Goal: Task Accomplishment & Management: Manage account settings

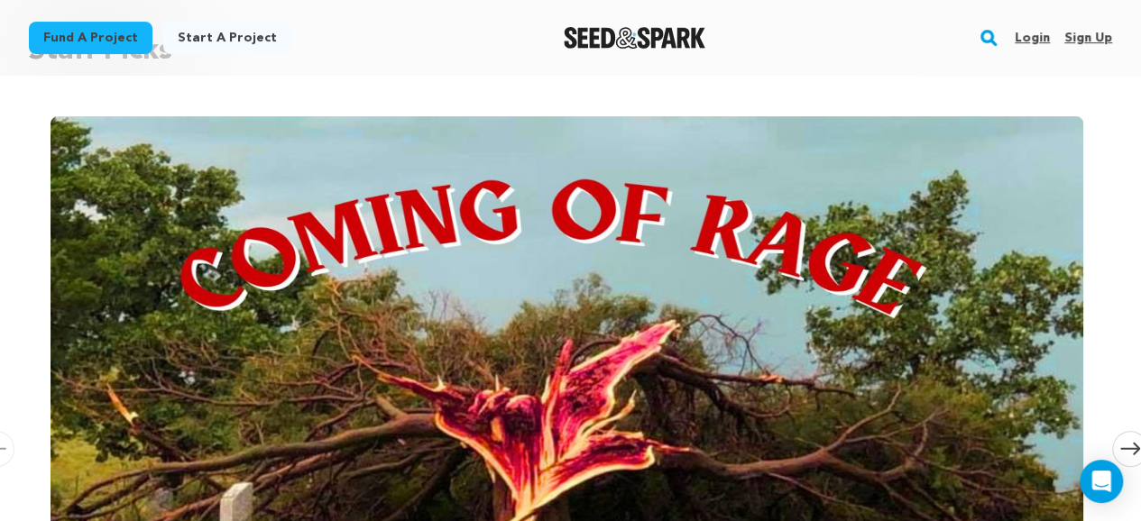
scroll to position [179, 0]
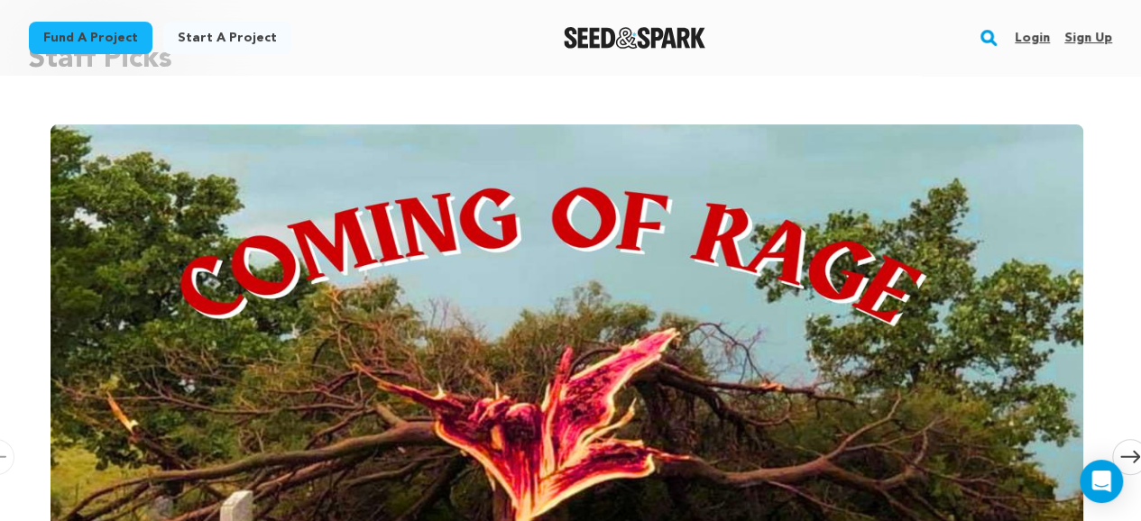
click at [1031, 40] on link "Login" at bounding box center [1031, 37] width 35 height 29
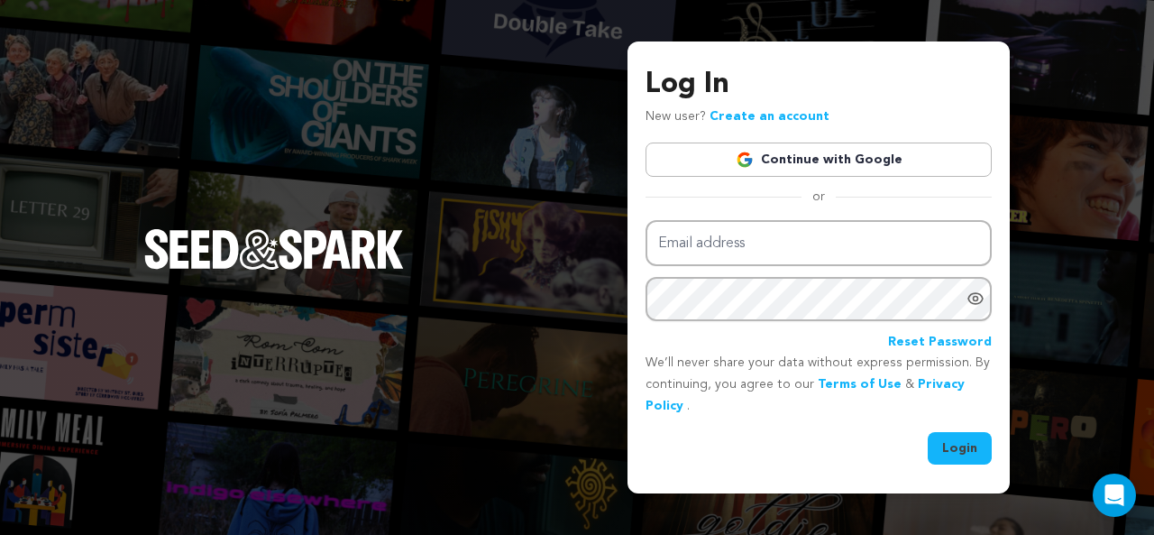
click at [854, 151] on link "Continue with Google" at bounding box center [819, 159] width 346 height 34
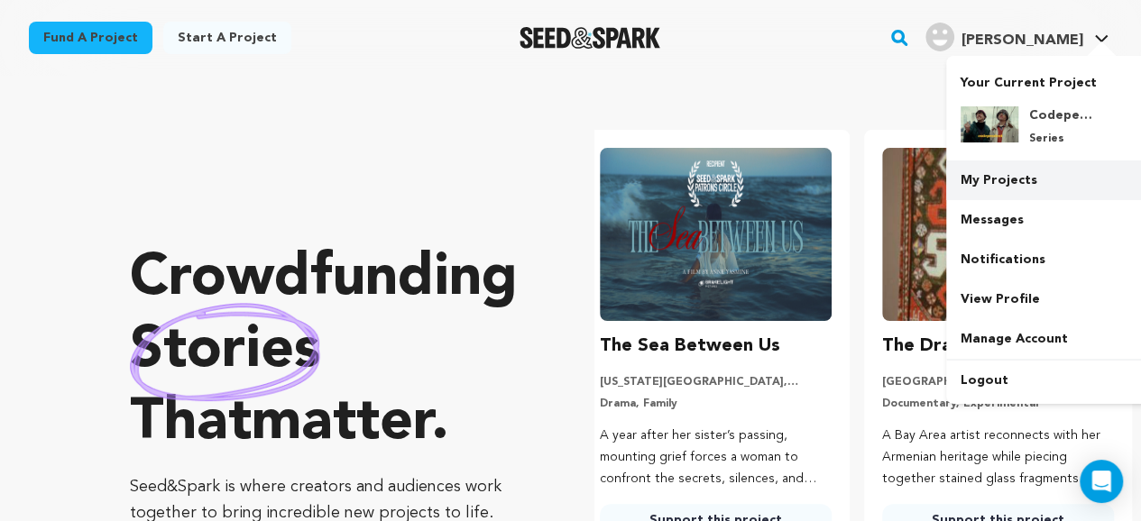
scroll to position [0, 297]
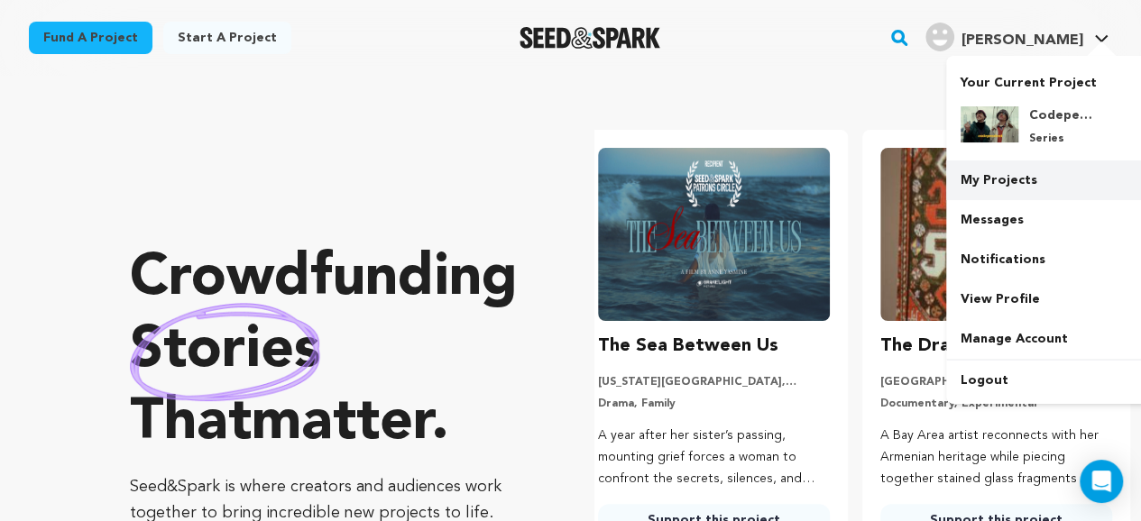
click at [1006, 180] on link "My Projects" at bounding box center [1047, 180] width 202 height 40
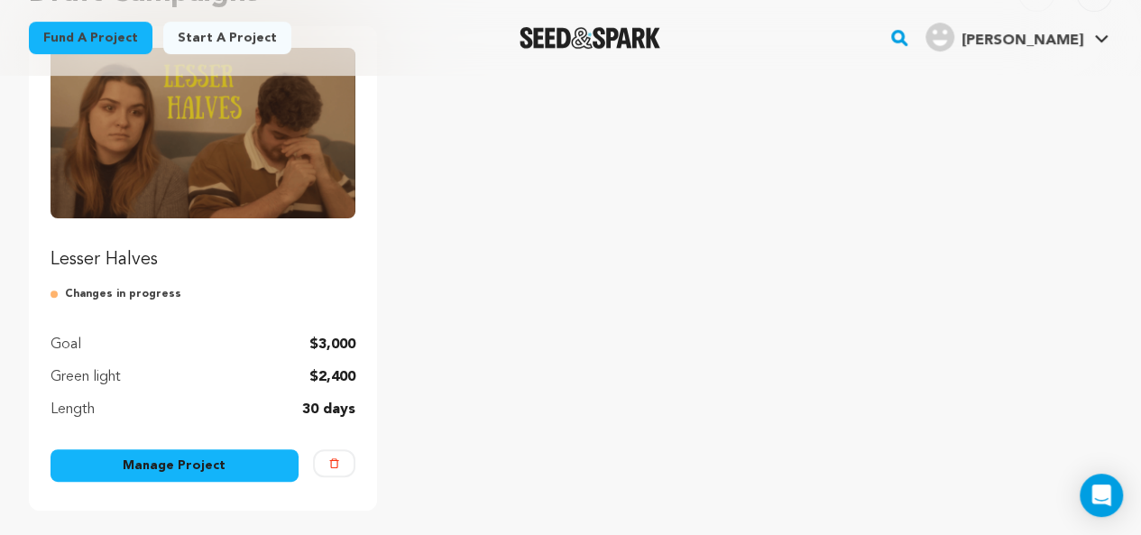
scroll to position [238, 0]
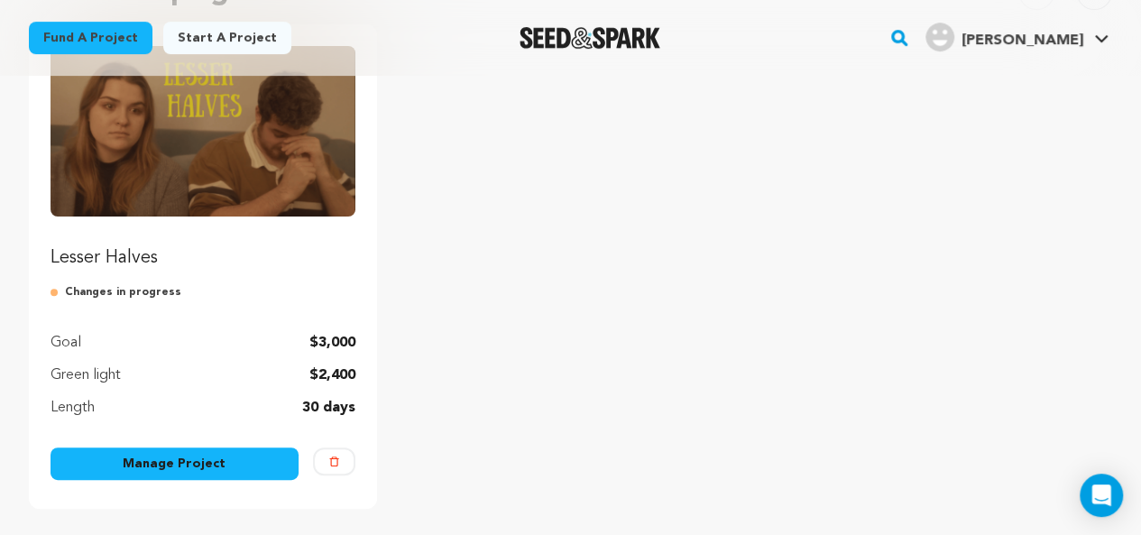
click at [129, 262] on p "Lesser Halves" at bounding box center [202, 257] width 305 height 25
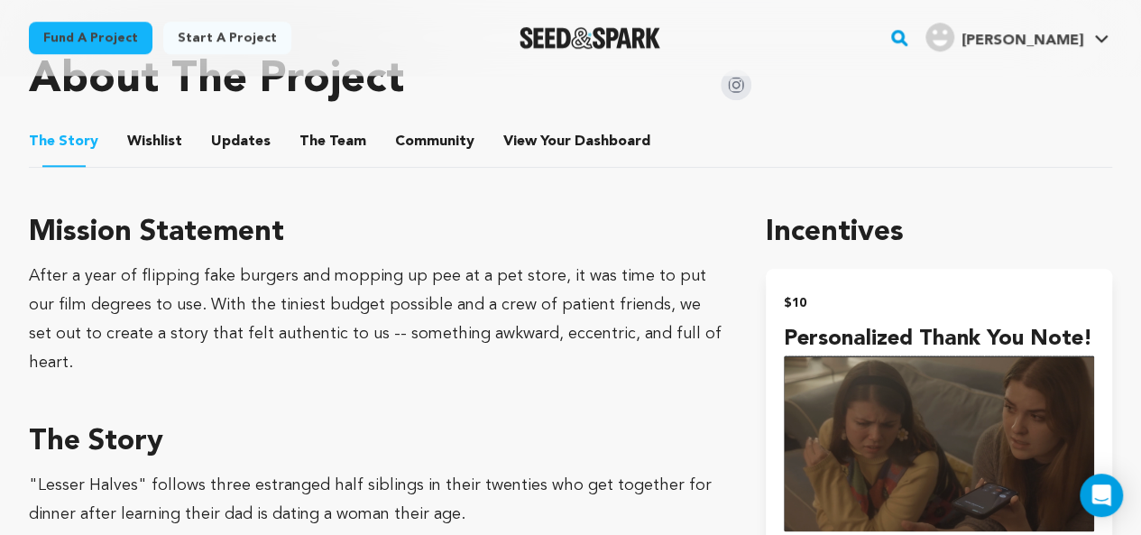
scroll to position [808, 0]
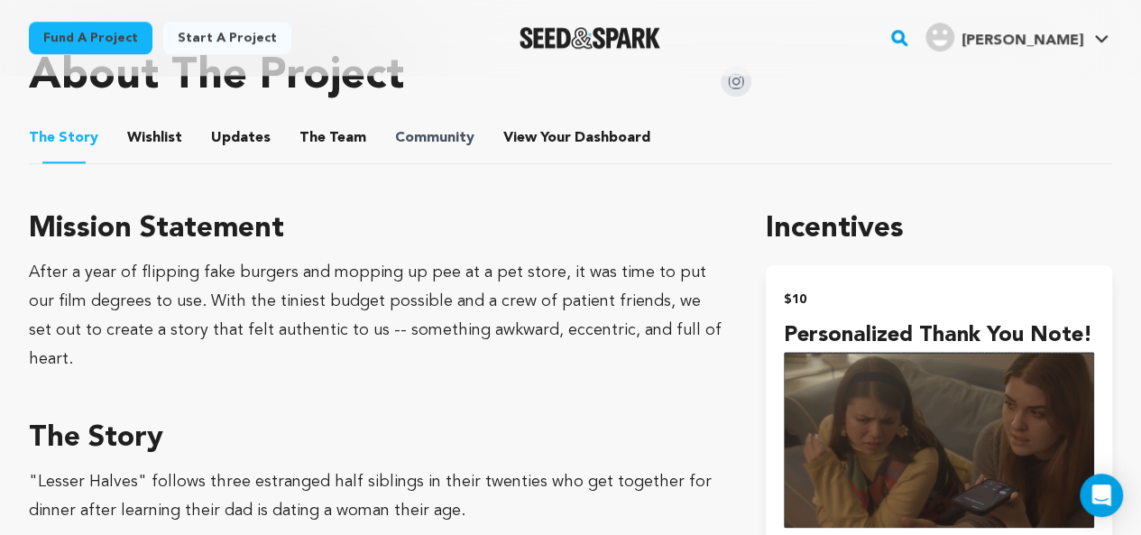
click at [397, 134] on span "Community" at bounding box center [434, 138] width 79 height 22
click at [151, 134] on button "Wishlist" at bounding box center [154, 141] width 43 height 43
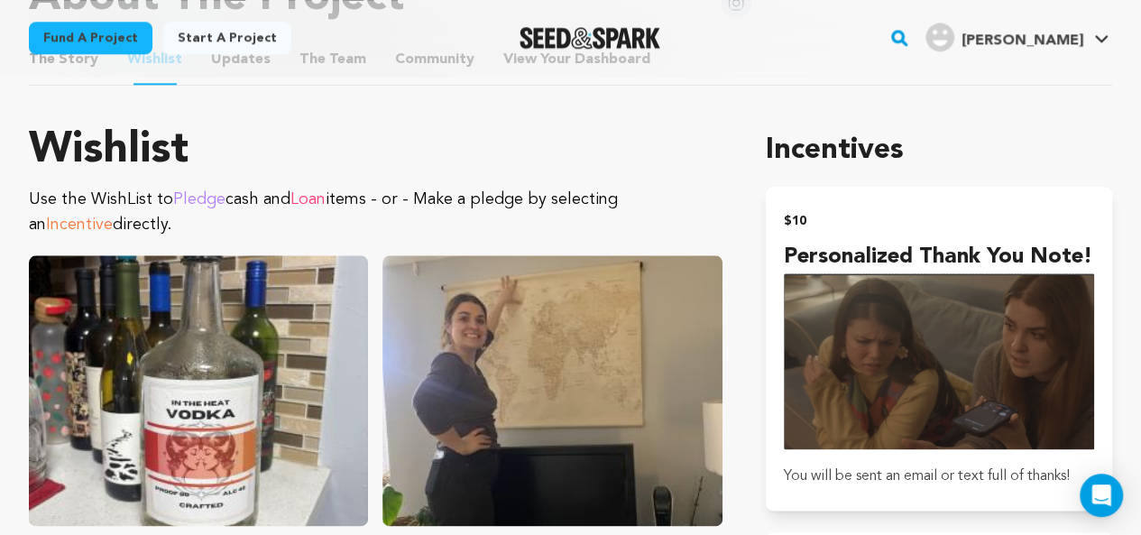
scroll to position [894, 0]
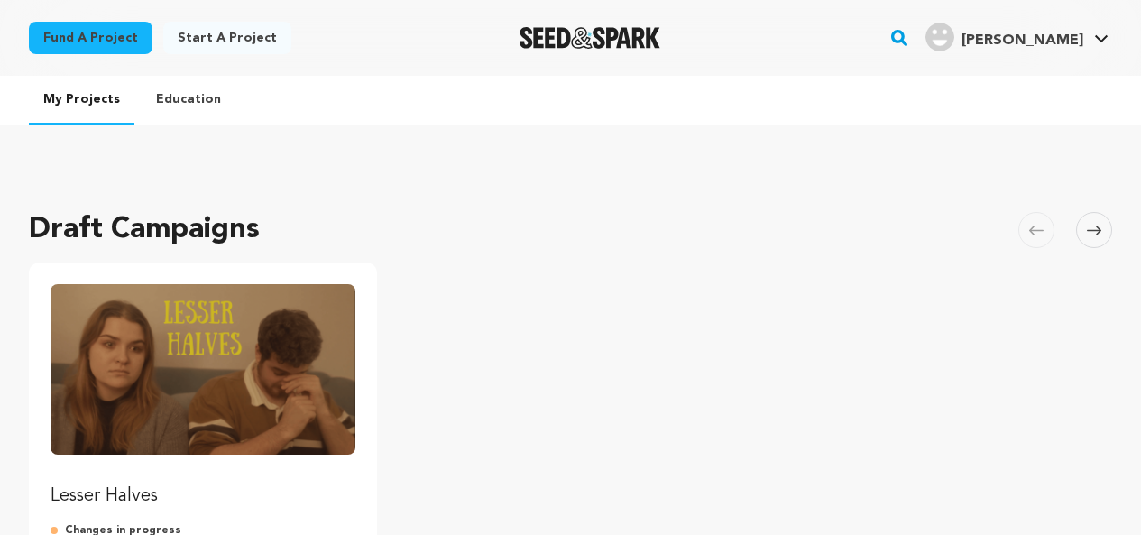
scroll to position [238, 0]
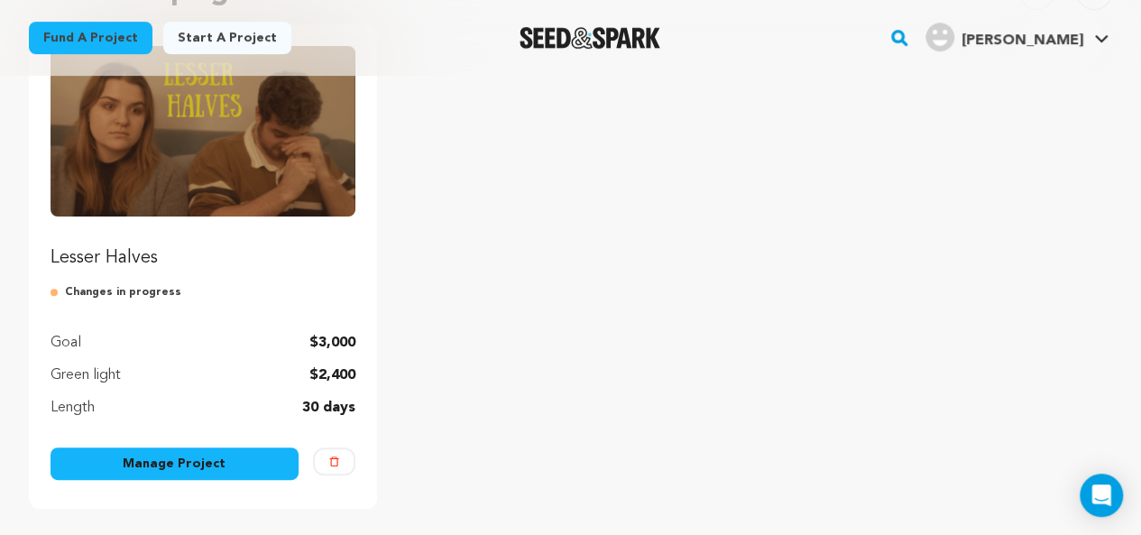
click at [234, 453] on link "Manage Project" at bounding box center [174, 463] width 248 height 32
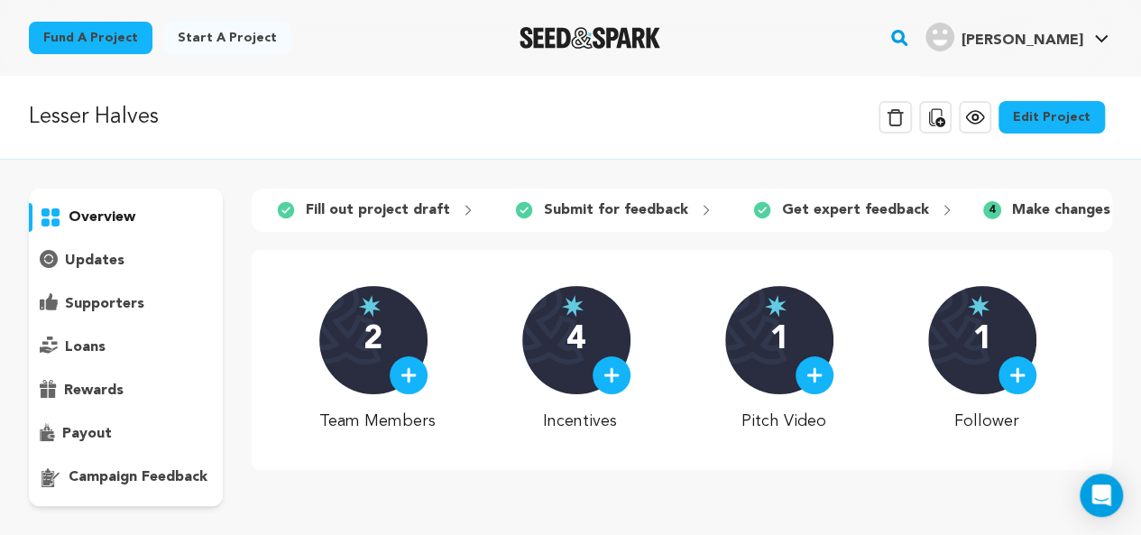
click at [1038, 124] on link "Edit Project" at bounding box center [1051, 117] width 106 height 32
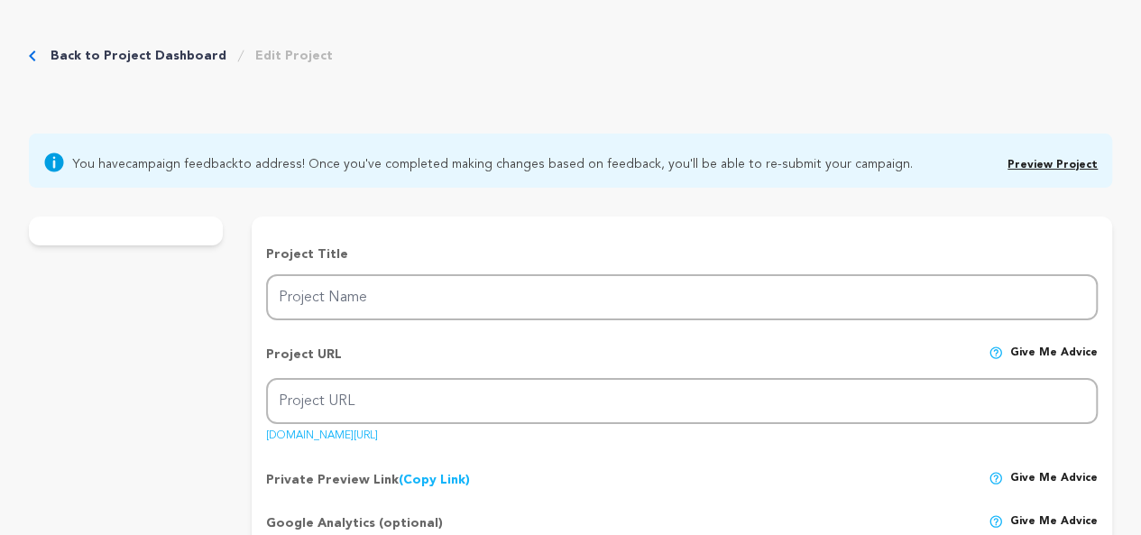
type input "Lesser Halves"
type input "lesser-halves-1"
type input "Three estranged half siblings in their twenties get together for dinner to disc…"
type textarea "Three estranged half siblings in their twenties get together for dinner after l…"
type textarea "After a year of flipping fake burgers and mopping up pee at a pet store, it was…"
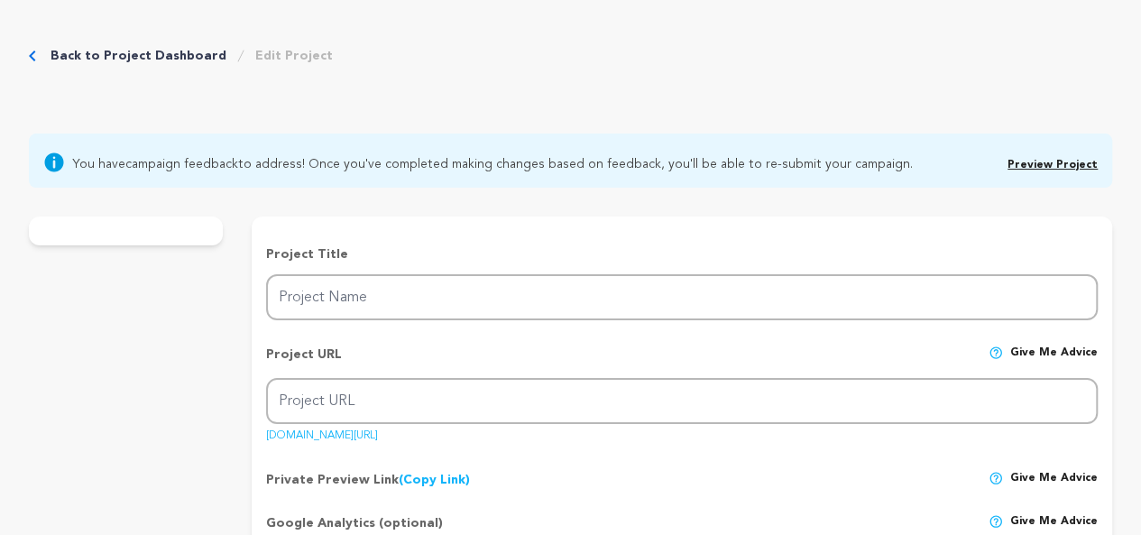
radio input "true"
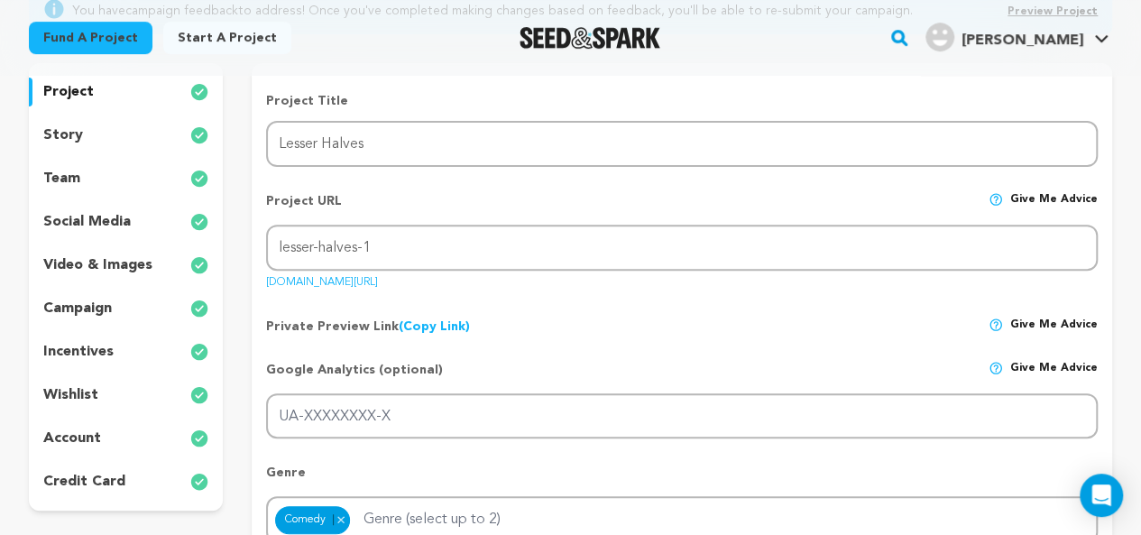
scroll to position [236, 0]
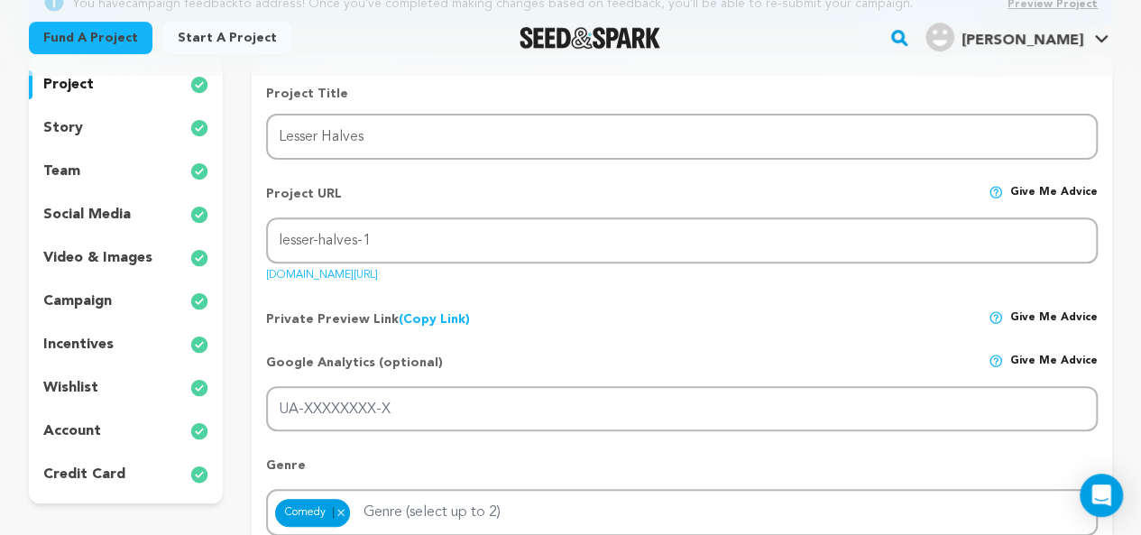
click at [90, 376] on div "wishlist" at bounding box center [126, 387] width 194 height 29
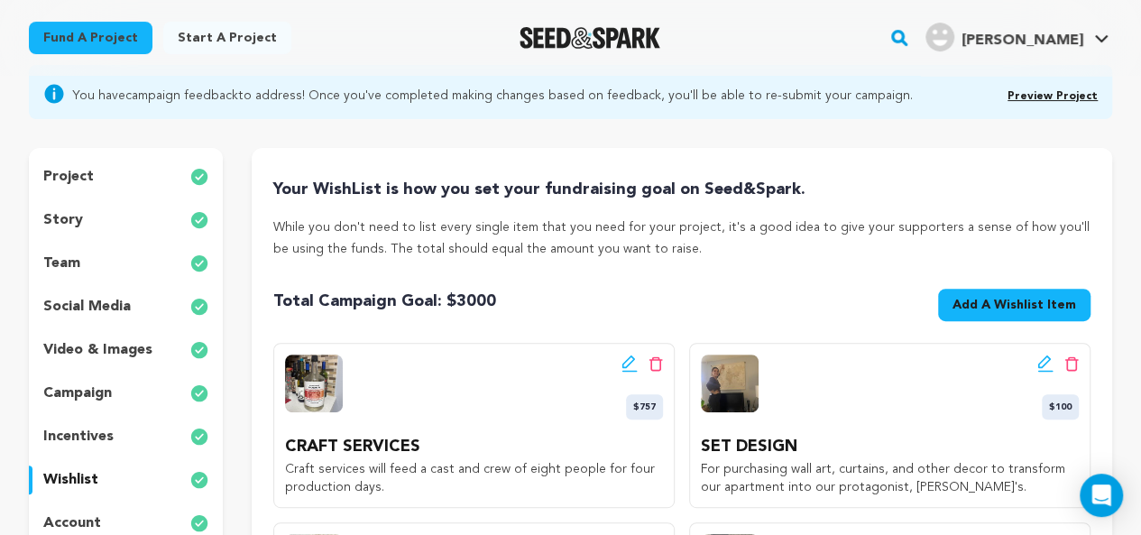
scroll to position [23, 0]
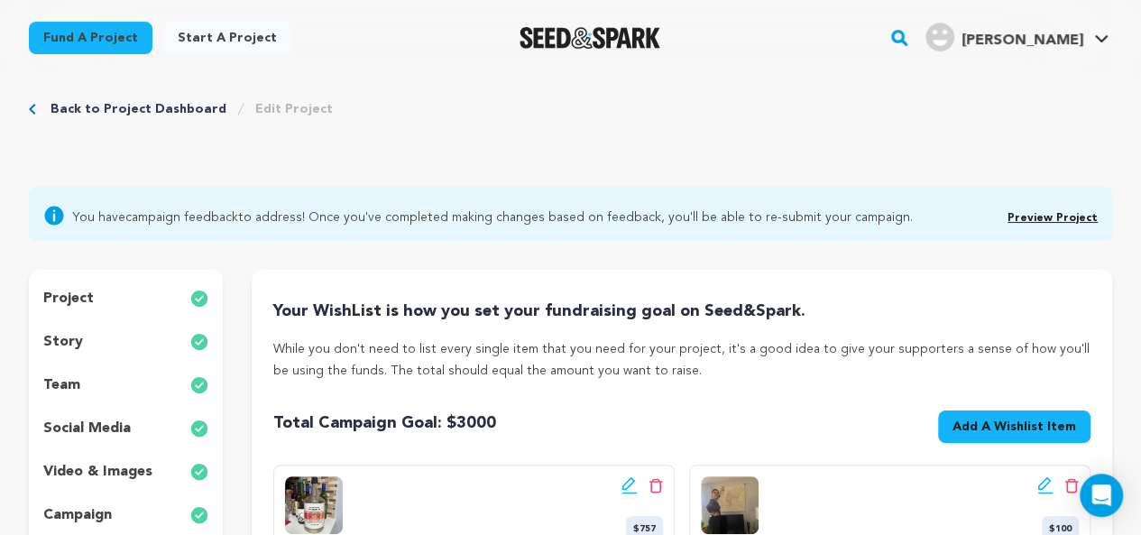
click at [153, 115] on link "Back to Project Dashboard" at bounding box center [138, 109] width 176 height 18
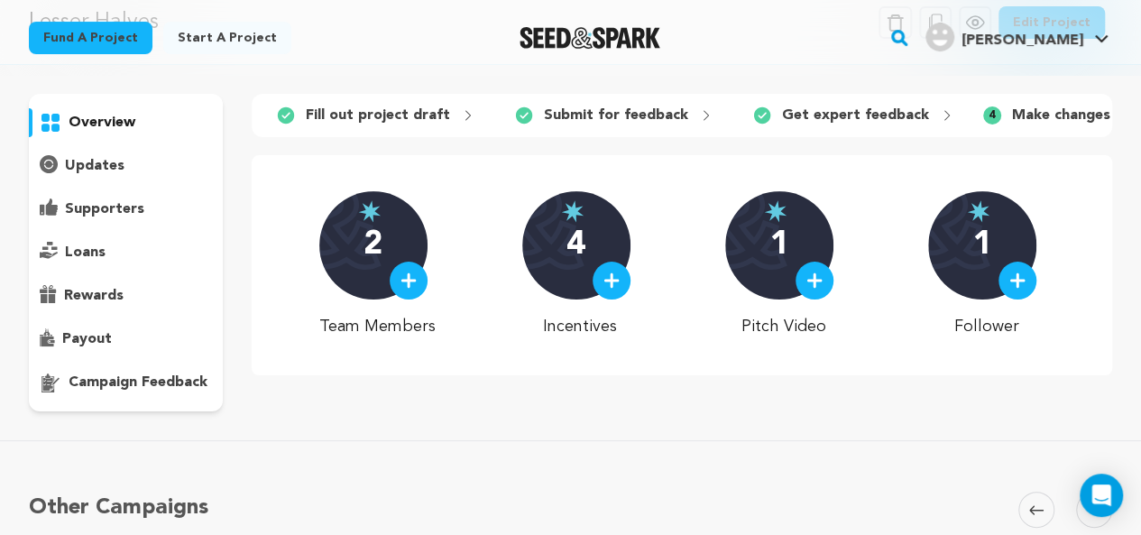
scroll to position [89, 0]
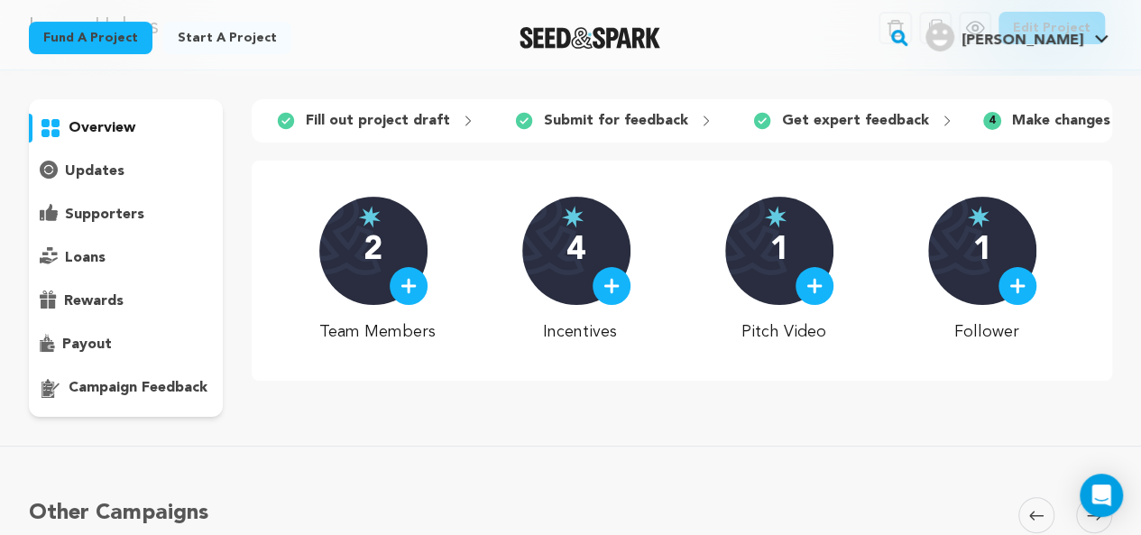
click at [191, 383] on p "campaign feedback" at bounding box center [138, 388] width 139 height 22
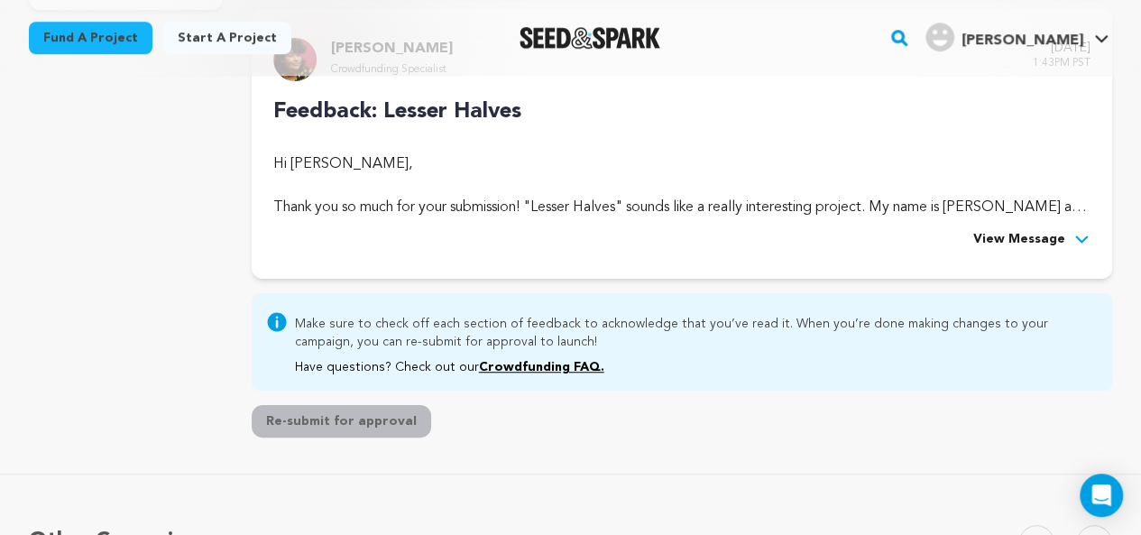
scroll to position [497, 0]
click at [280, 423] on button "Re-submit for approval" at bounding box center [341, 420] width 179 height 32
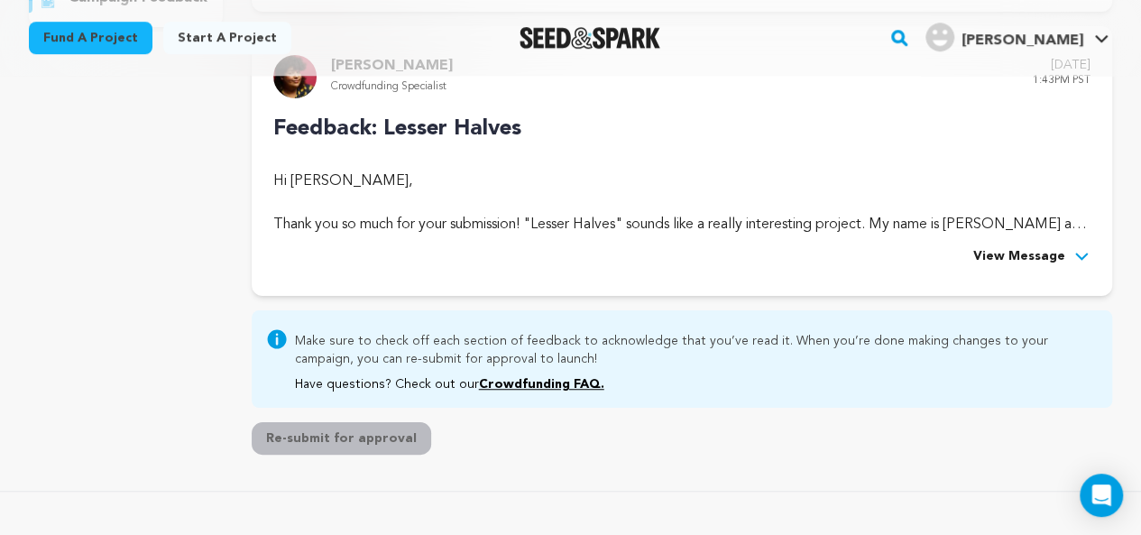
scroll to position [480, 0]
click at [1056, 263] on span "View Message" at bounding box center [1019, 256] width 92 height 22
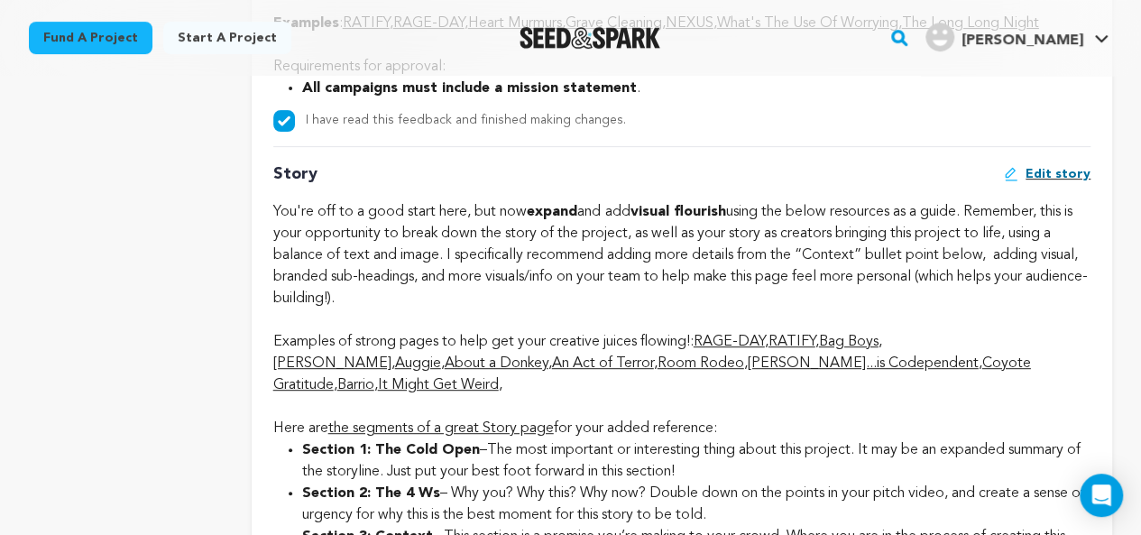
scroll to position [3405, 0]
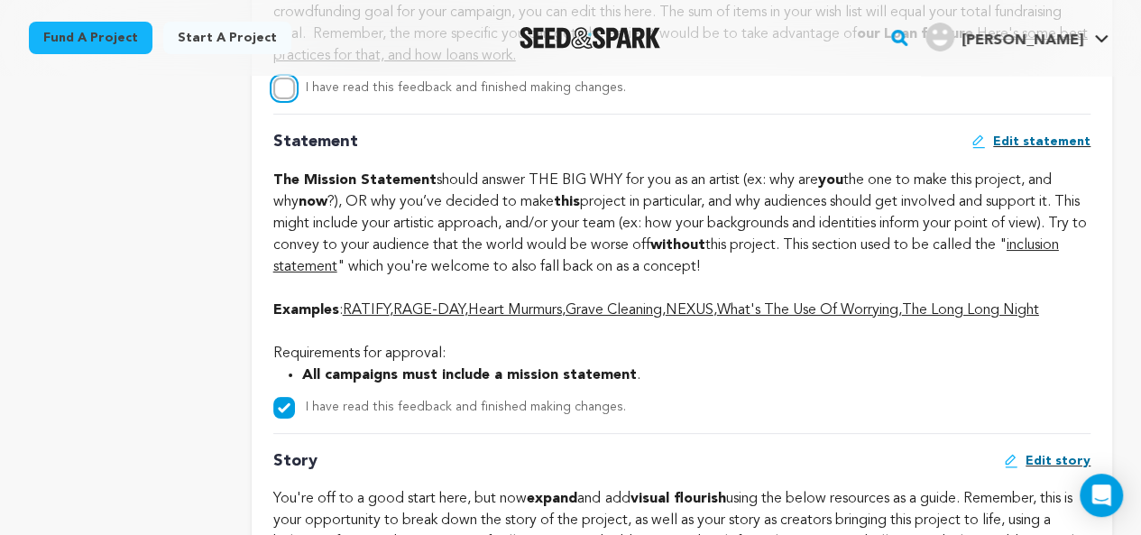
click at [290, 99] on input "I have read this feedback and finished making changes." at bounding box center [284, 89] width 22 height 22
checkbox input "true"
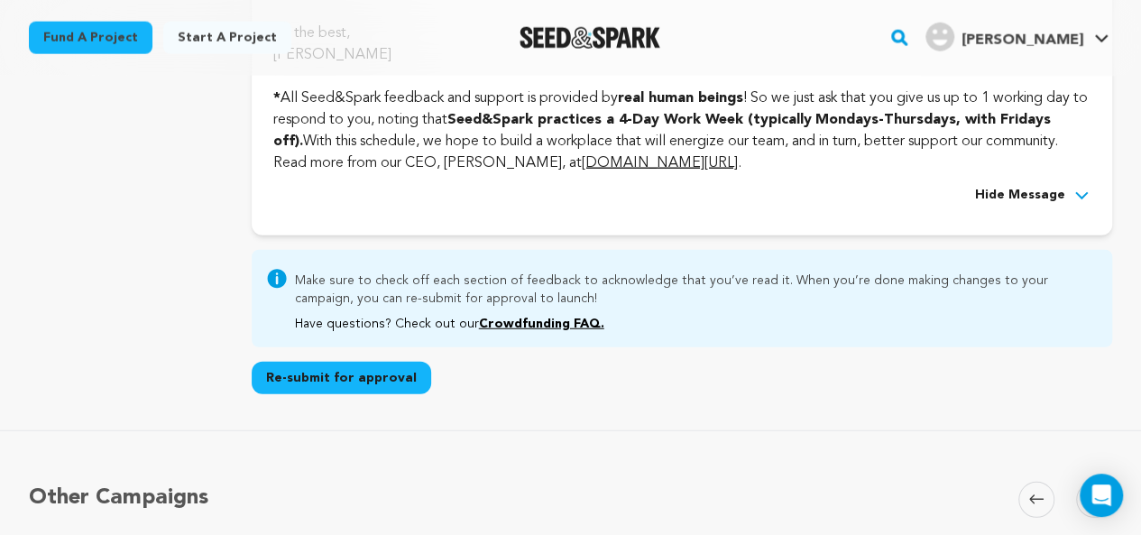
scroll to position [5858, 0]
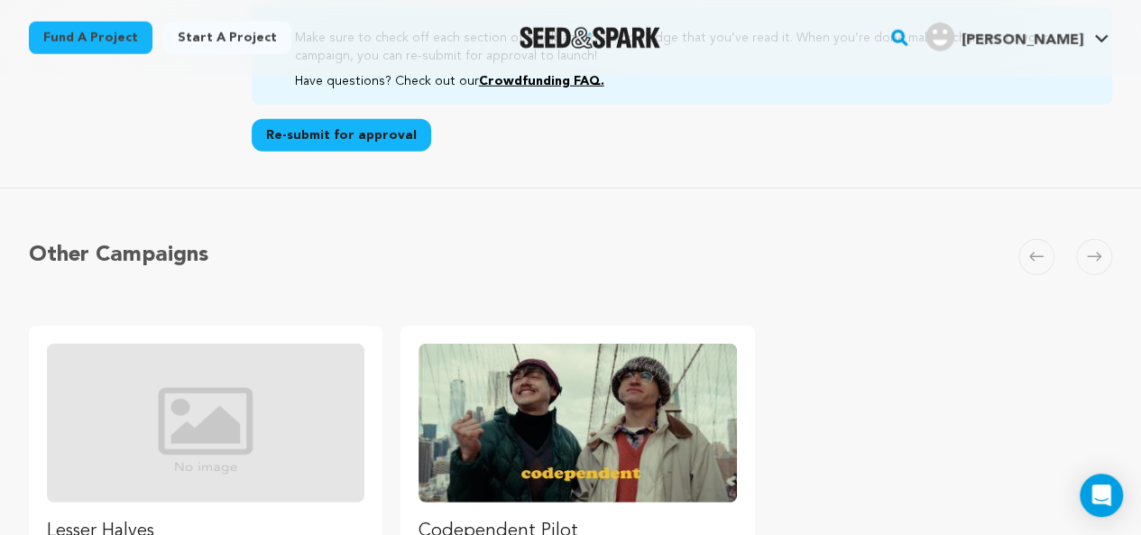
click at [393, 151] on button "Re-submit for approval" at bounding box center [341, 135] width 179 height 32
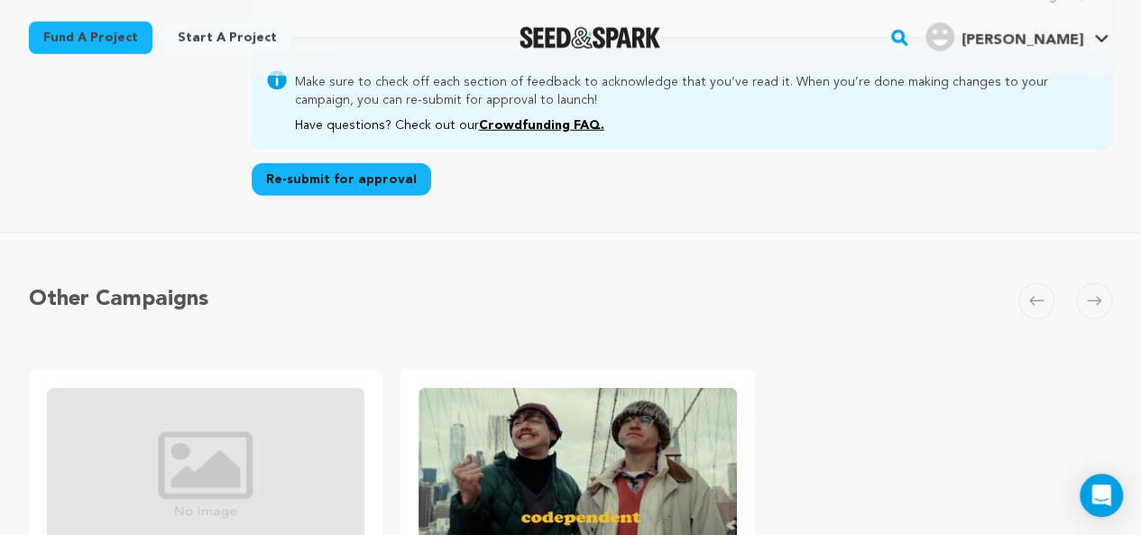
scroll to position [5812, 0]
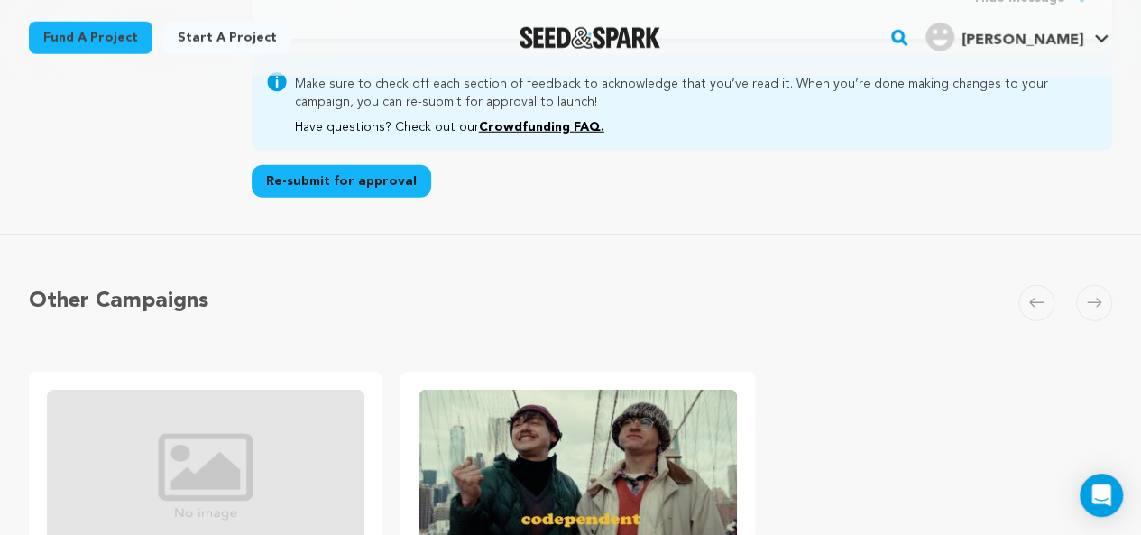
click at [406, 197] on button "Re-submit for approval" at bounding box center [341, 181] width 179 height 32
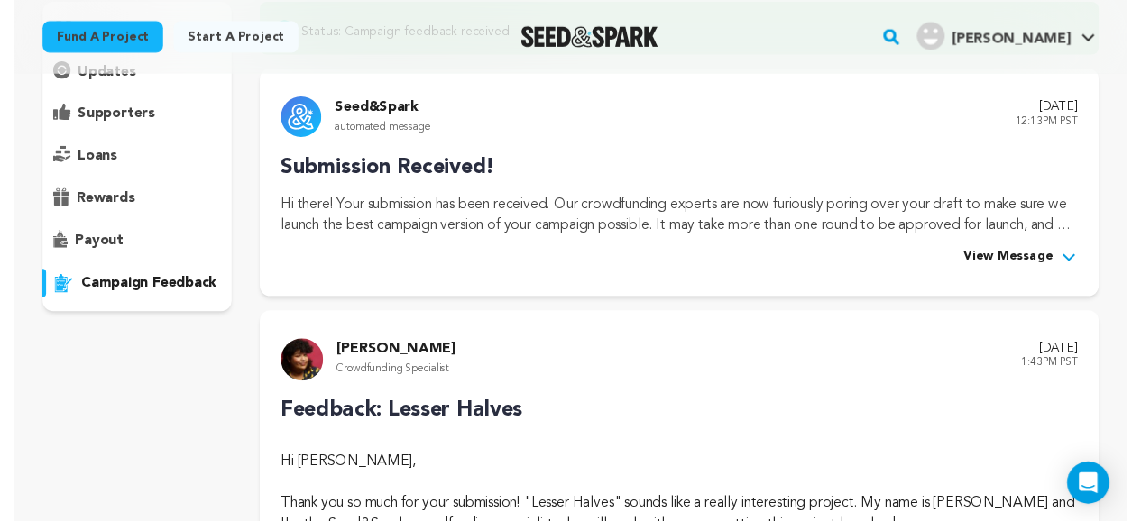
scroll to position [0, 0]
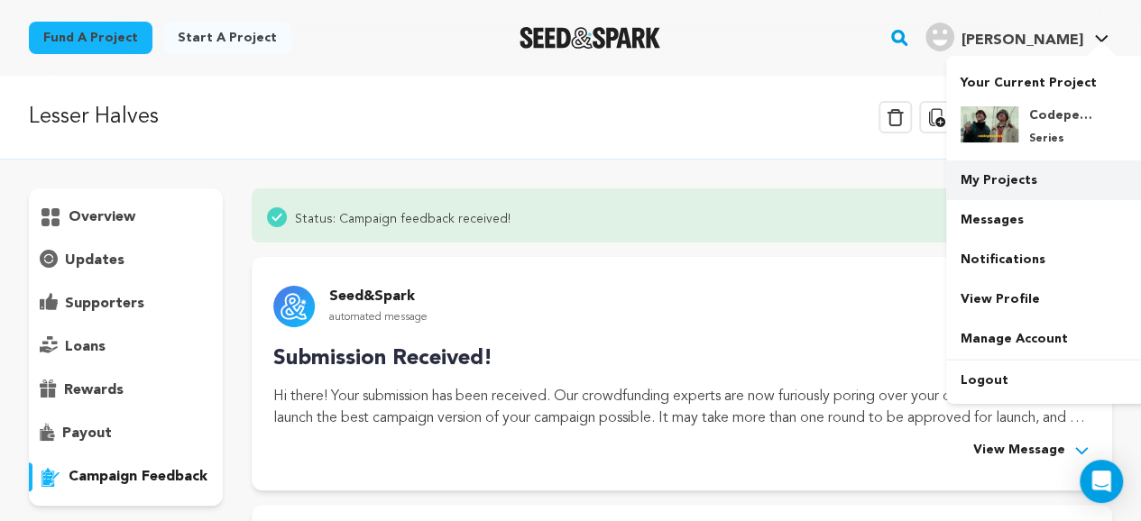
click at [988, 167] on link "My Projects" at bounding box center [1047, 180] width 202 height 40
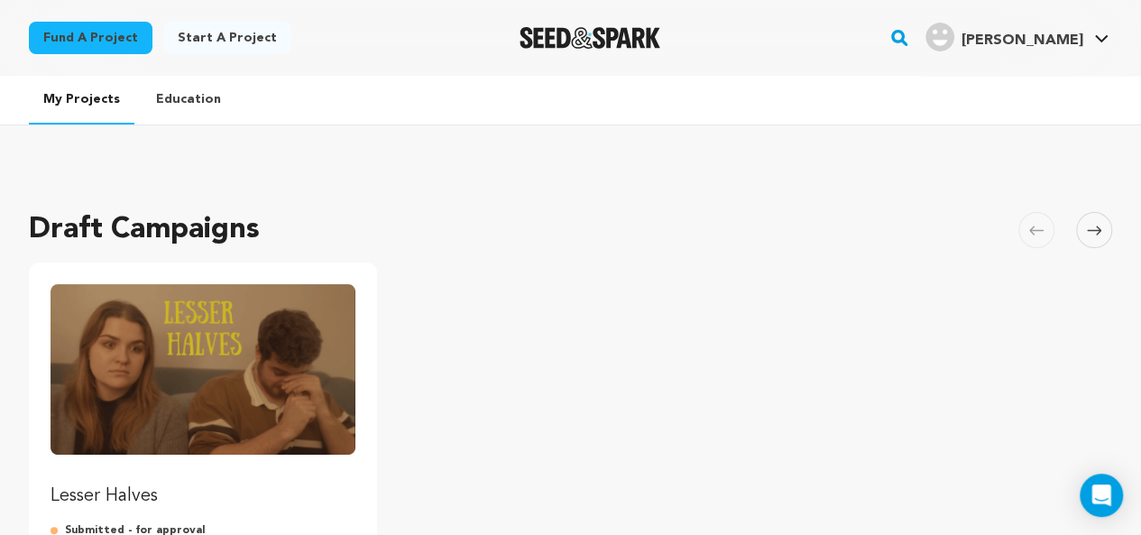
click at [155, 110] on link "Education" at bounding box center [189, 99] width 94 height 47
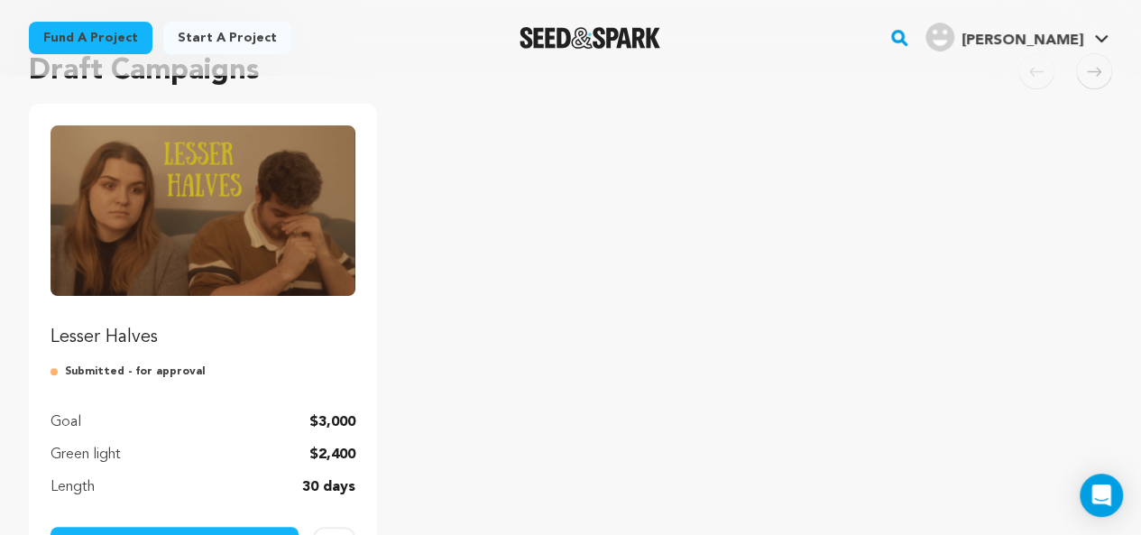
scroll to position [180, 0]
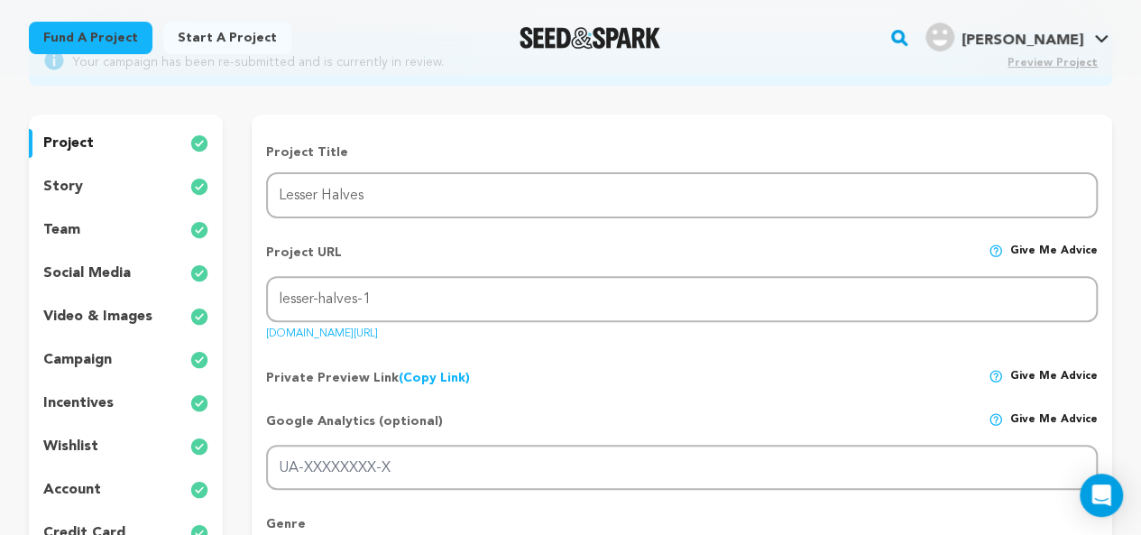
scroll to position [146, 0]
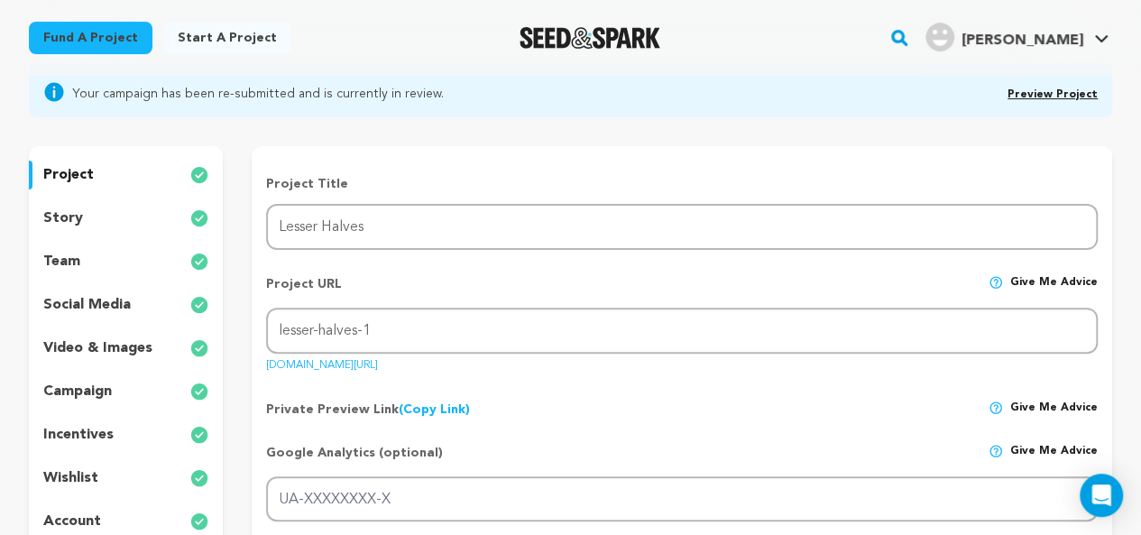
click at [49, 93] on icon at bounding box center [54, 92] width 19 height 19
click at [1061, 89] on link "Preview Project" at bounding box center [1052, 94] width 90 height 11
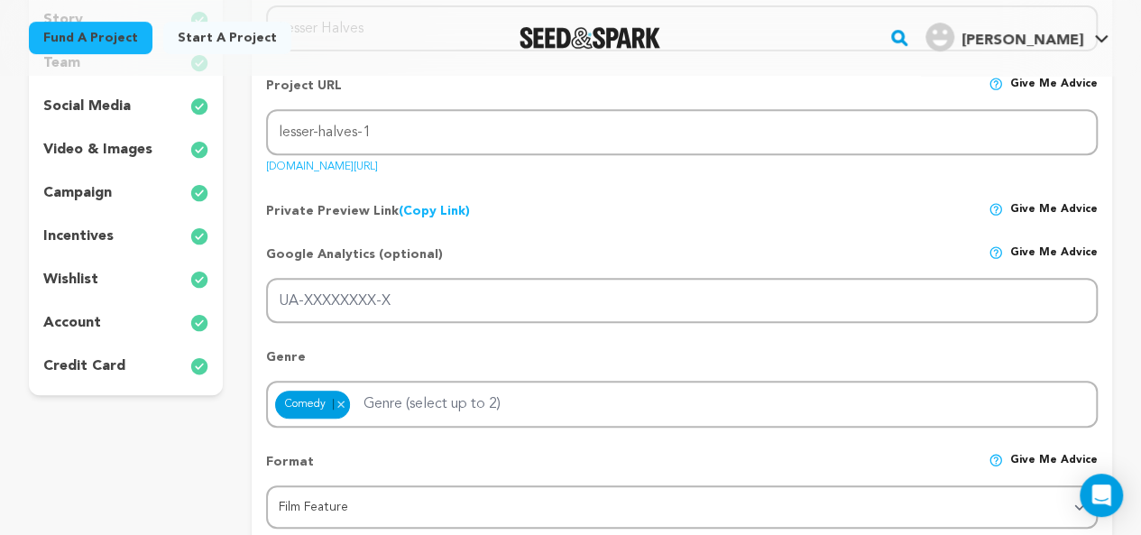
scroll to position [346, 0]
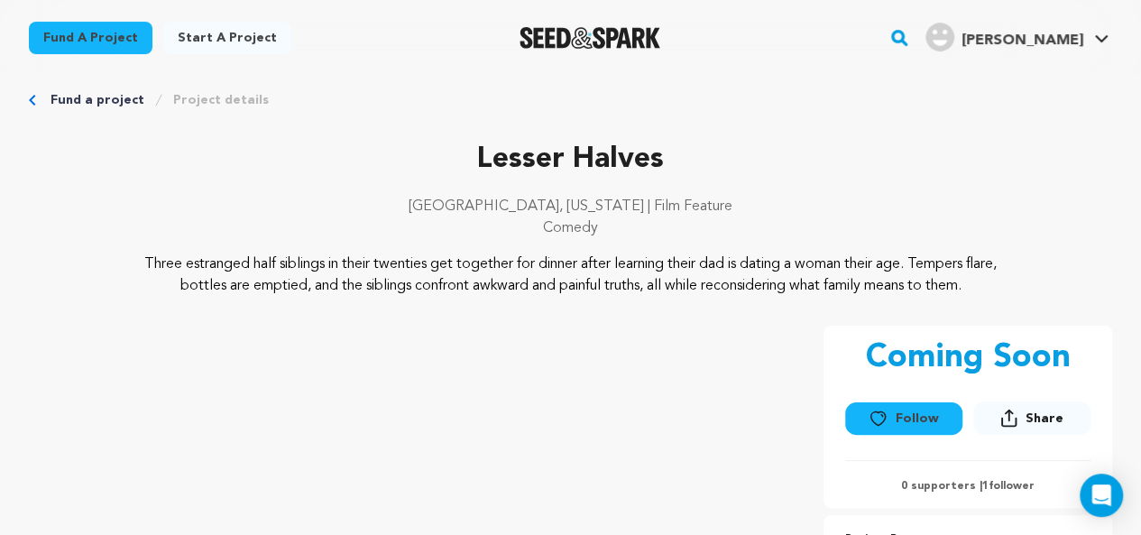
scroll to position [28, 0]
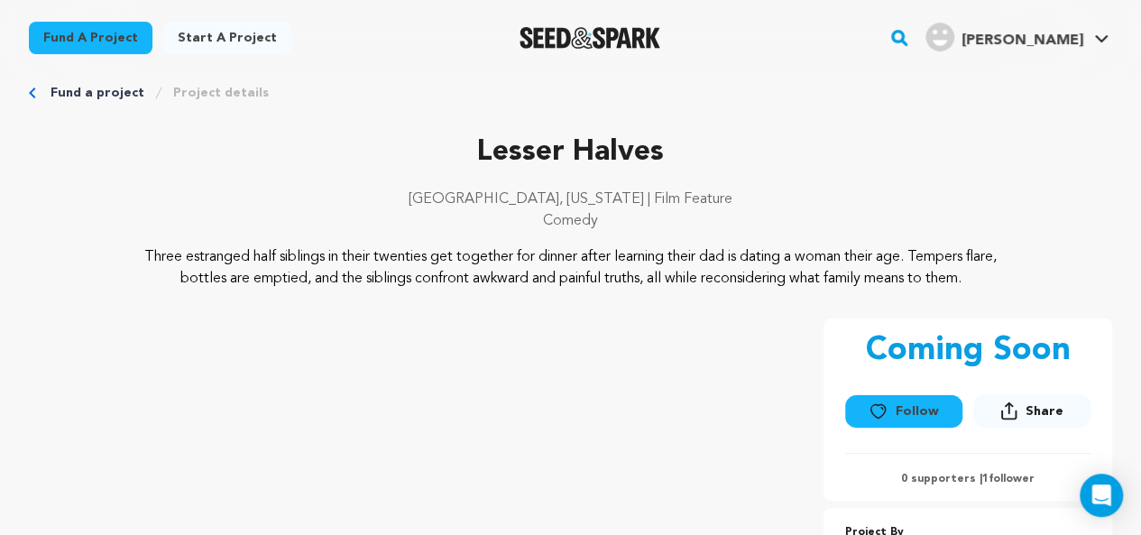
click at [33, 95] on icon "Breadcrumb" at bounding box center [32, 92] width 6 height 11
